Goal: Find specific page/section: Find specific page/section

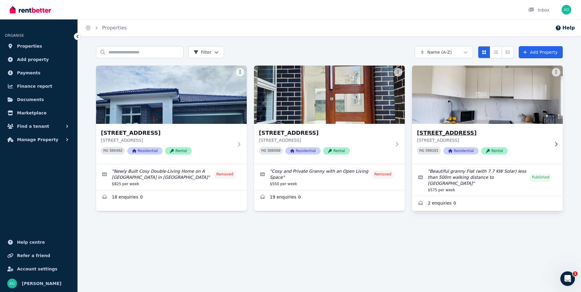
click at [463, 109] on img at bounding box center [488, 94] width 158 height 61
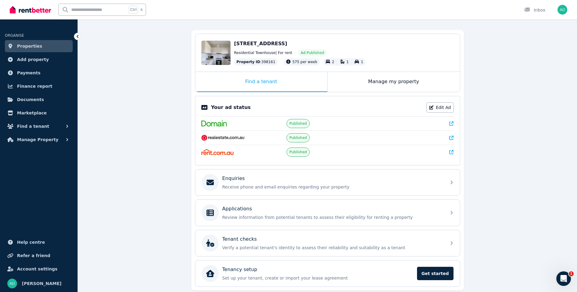
scroll to position [61, 0]
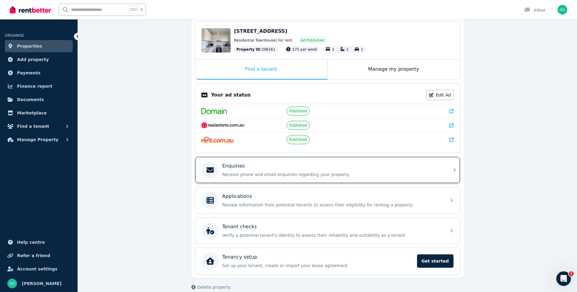
click at [231, 172] on p "Receive phone and email enquiries regarding your property" at bounding box center [332, 175] width 220 height 6
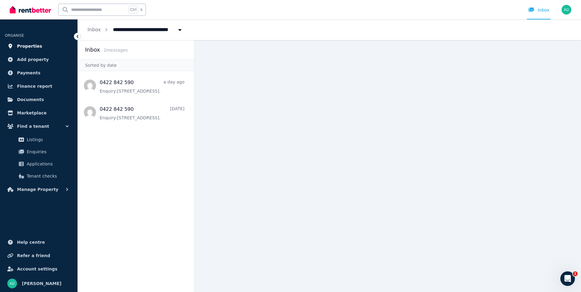
click at [33, 46] on span "Properties" at bounding box center [29, 46] width 25 height 7
